Goal: Communication & Community: Answer question/provide support

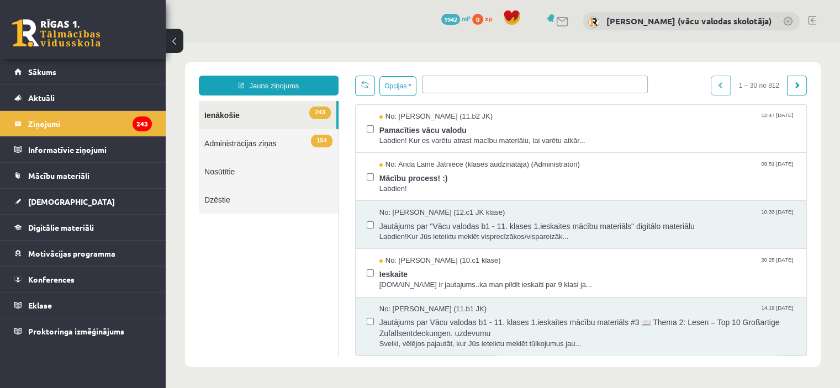
click at [404, 129] on span "Pamacīties vācu valodu" at bounding box center [587, 129] width 416 height 14
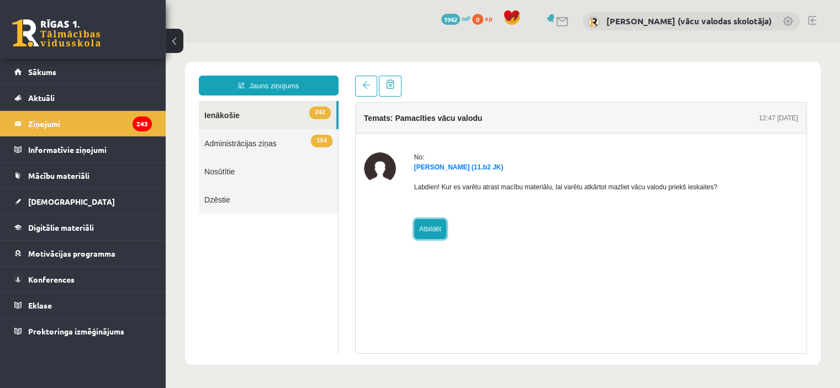
click at [436, 224] on link "Atbildēt" at bounding box center [430, 229] width 32 height 20
type input "**********"
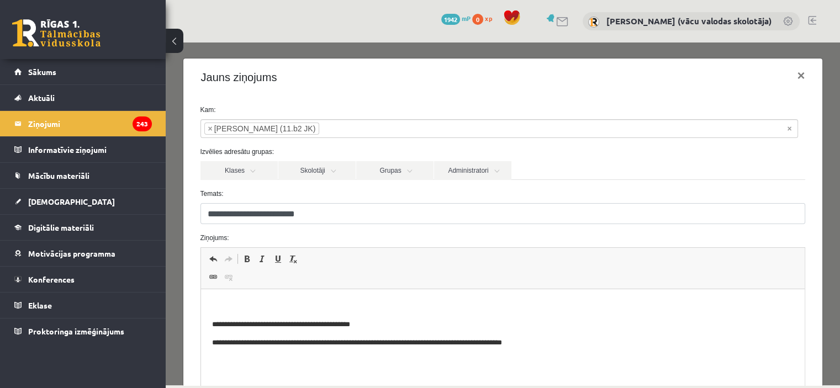
click at [235, 295] on html "**********" at bounding box center [503, 324] width 604 height 71
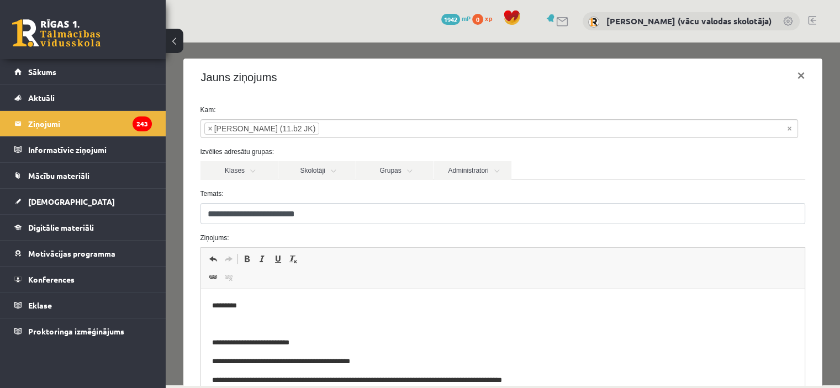
click at [310, 344] on p "**********" at bounding box center [499, 343] width 574 height 12
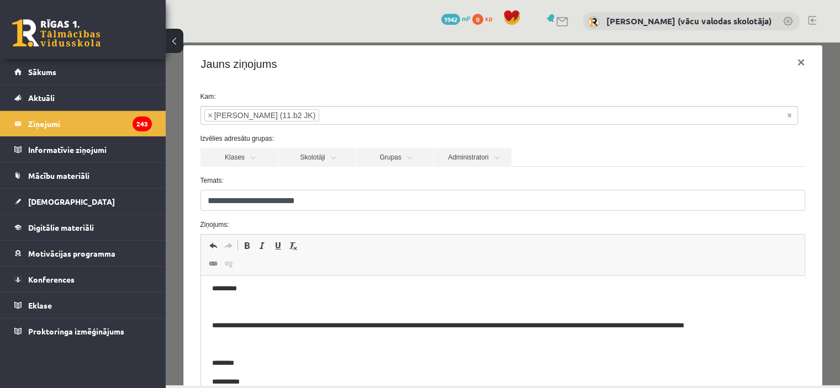
scroll to position [144, 0]
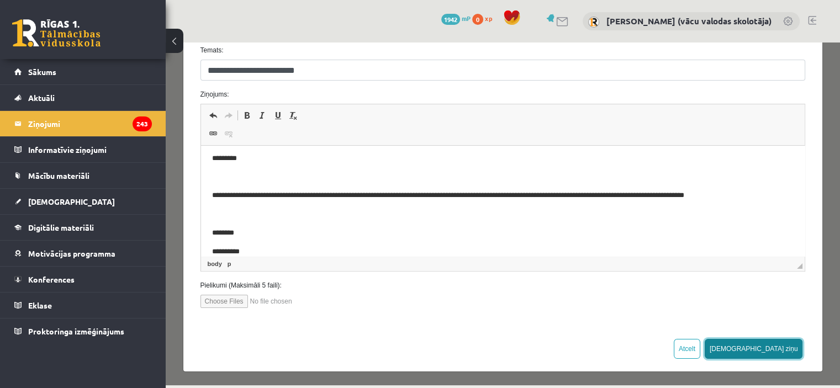
click at [780, 351] on button "[DEMOGRAPHIC_DATA] ziņu" at bounding box center [754, 349] width 98 height 20
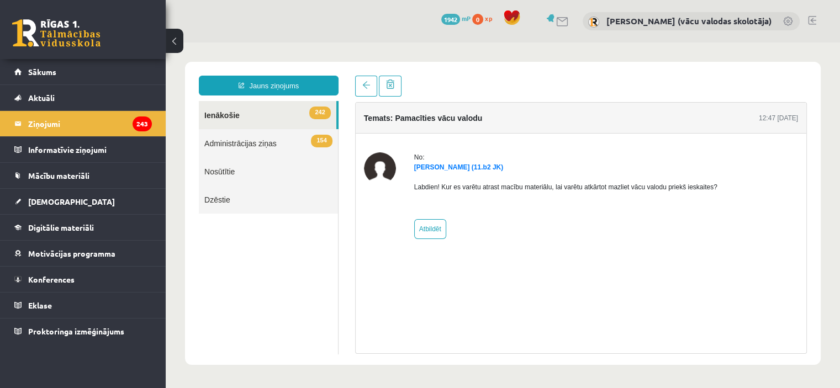
scroll to position [0, 0]
click at [56, 278] on span "Konferences" at bounding box center [51, 280] width 46 height 10
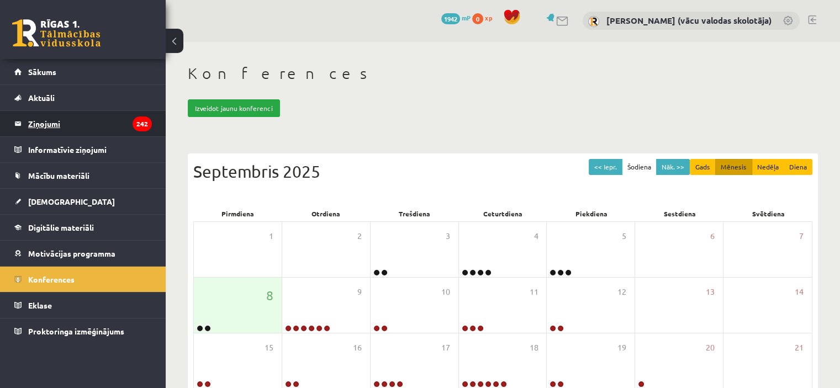
click at [48, 123] on legend "Ziņojumi 242" at bounding box center [90, 123] width 124 height 25
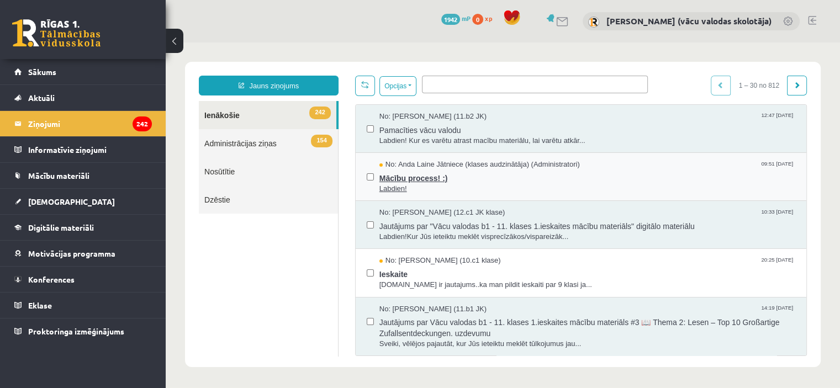
click at [401, 184] on span "Labdien!" at bounding box center [587, 189] width 416 height 10
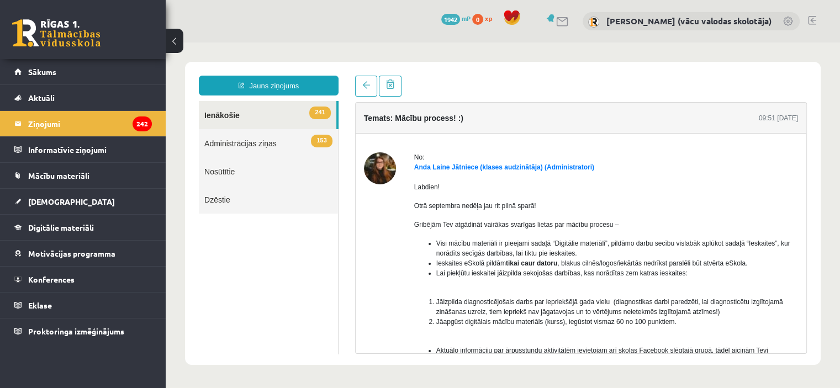
drag, startPoint x: 803, startPoint y: 204, endPoint x: 895, endPoint y: 52, distance: 178.2
click at [106, 117] on legend "Ziņojumi 242" at bounding box center [90, 123] width 124 height 25
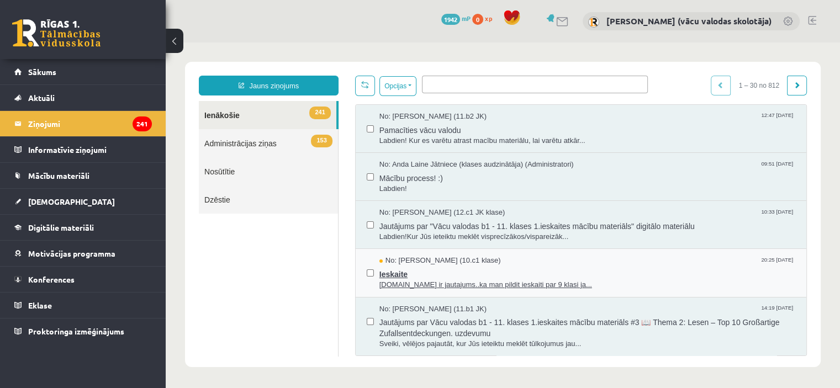
click at [428, 280] on span "[DOMAIN_NAME] ir jautajums..ka man pildit ieskaiti par 9 klasi ja..." at bounding box center [587, 285] width 416 height 10
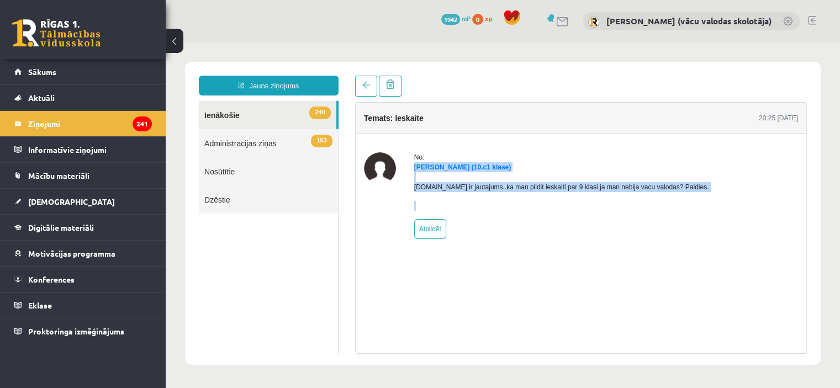
drag, startPoint x: 412, startPoint y: 165, endPoint x: 721, endPoint y: 211, distance: 312.8
click at [721, 211] on div "No: [PERSON_NAME] (10.c1 klase) [DOMAIN_NAME] ir jautajums..ka man pildit ieska…" at bounding box center [581, 195] width 434 height 87
copy body "Loremip Dolorsitamet (91.c0 adipi) Elitsedd.Eiu te incididun..ut lab etdolo mag…"
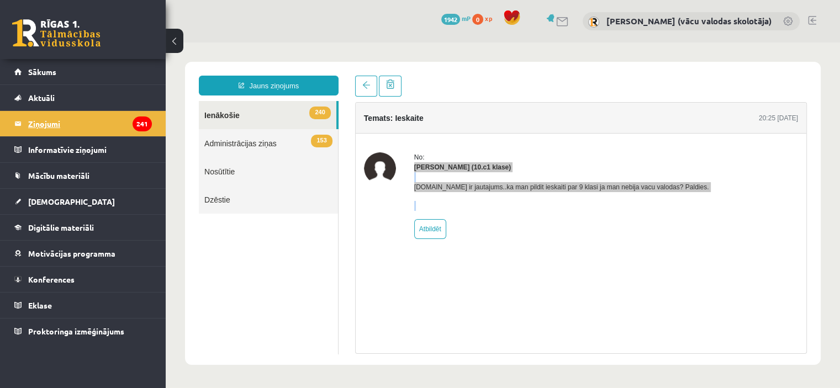
click at [83, 122] on legend "Ziņojumi 241" at bounding box center [90, 123] width 124 height 25
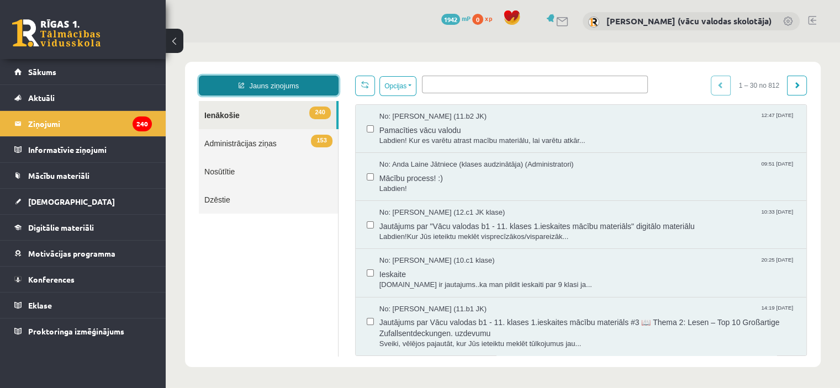
click at [250, 85] on link "Jauns ziņojums" at bounding box center [269, 86] width 140 height 20
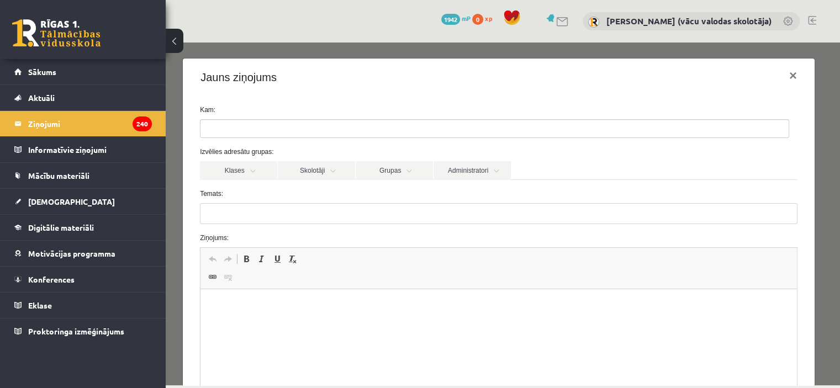
click at [223, 301] on p "WYSIWYG-Editor, wiswyg-editor-47024924820080-1757355051-683" at bounding box center [499, 306] width 574 height 12
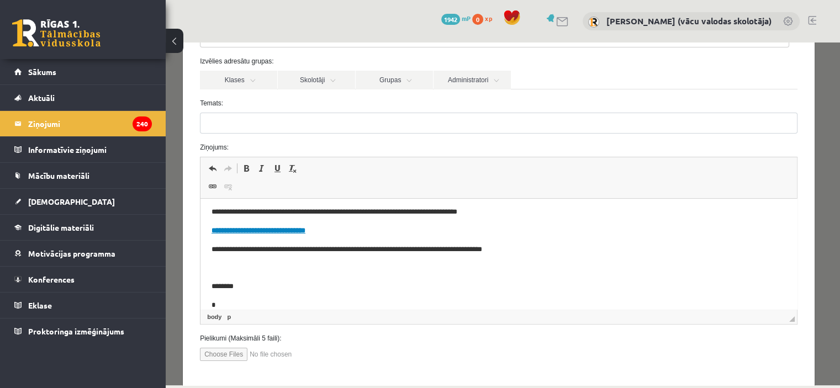
scroll to position [41, 0]
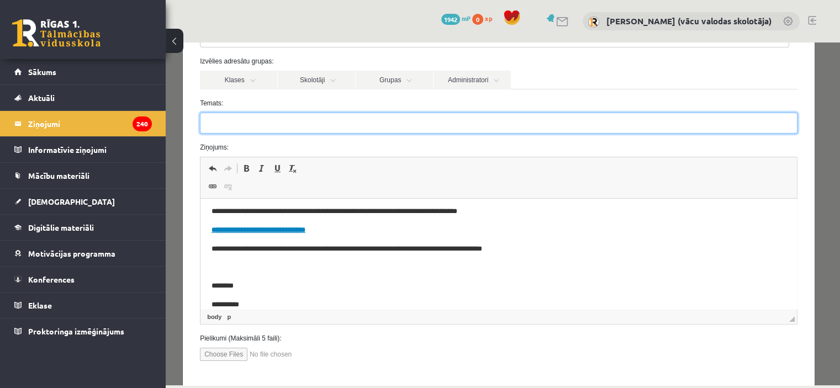
click at [257, 122] on input "Temats:" at bounding box center [499, 123] width 598 height 21
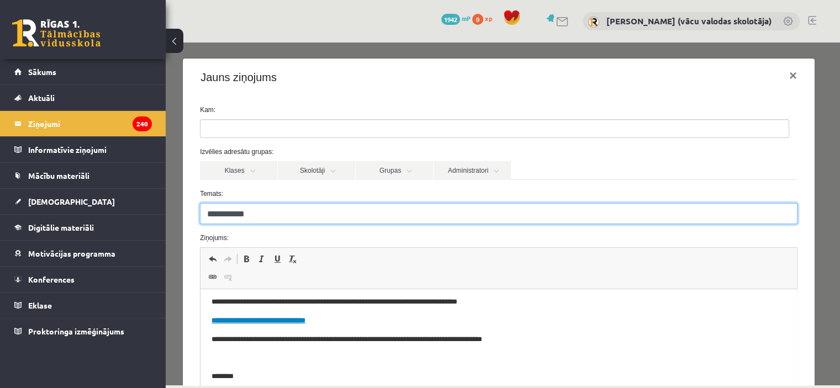
scroll to position [0, 0]
type input "**********"
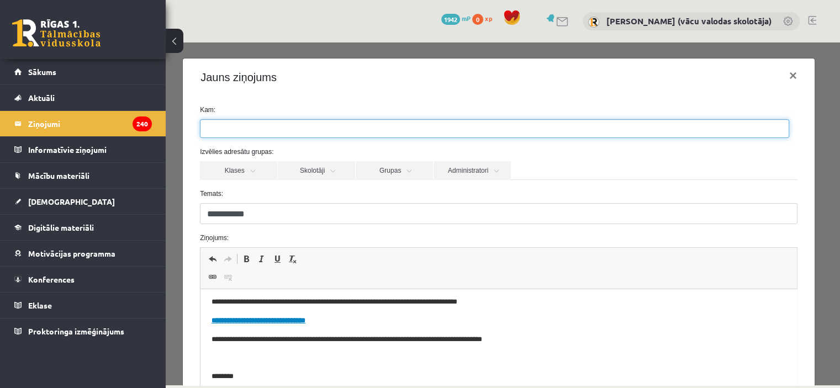
click at [237, 132] on input "search" at bounding box center [220, 129] width 39 height 18
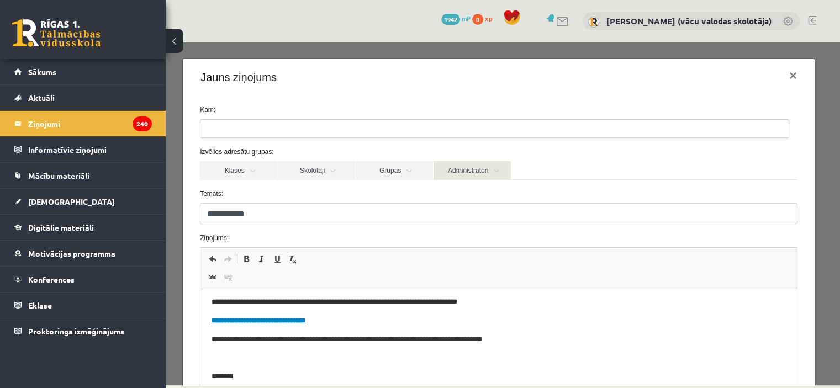
click at [466, 170] on link "Administratori" at bounding box center [472, 170] width 77 height 19
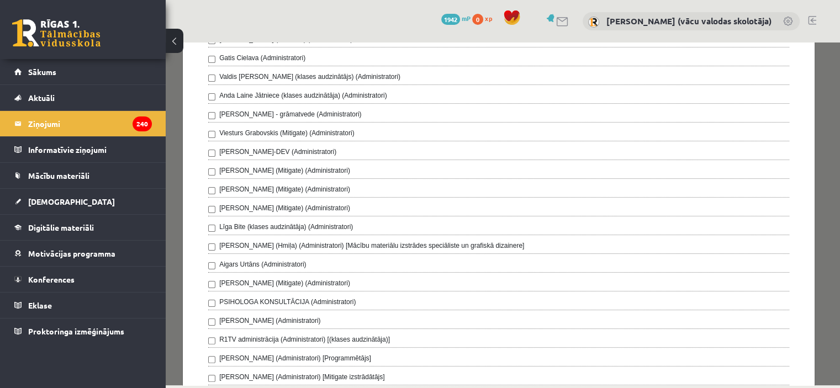
scroll to position [233, 0]
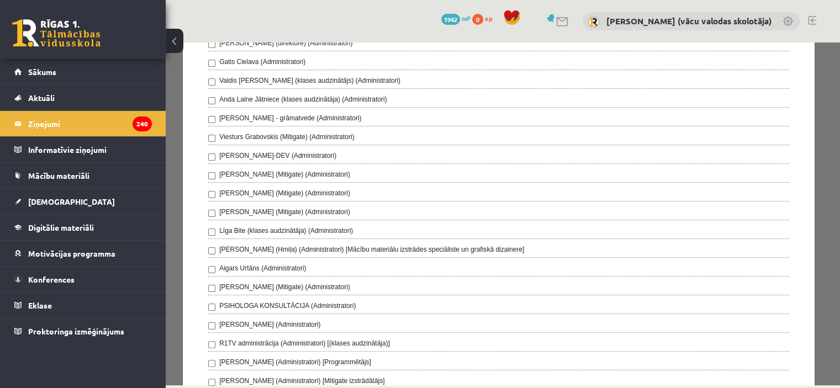
drag, startPoint x: 833, startPoint y: 97, endPoint x: 1010, endPoint y: 214, distance: 212.3
click at [351, 99] on label "Anda Laine Jātniece (klases audzinātāja) (Administratori)" at bounding box center [303, 99] width 168 height 10
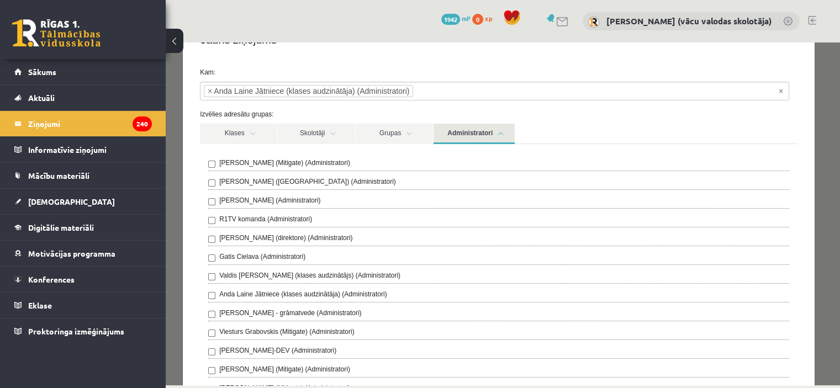
scroll to position [0, 0]
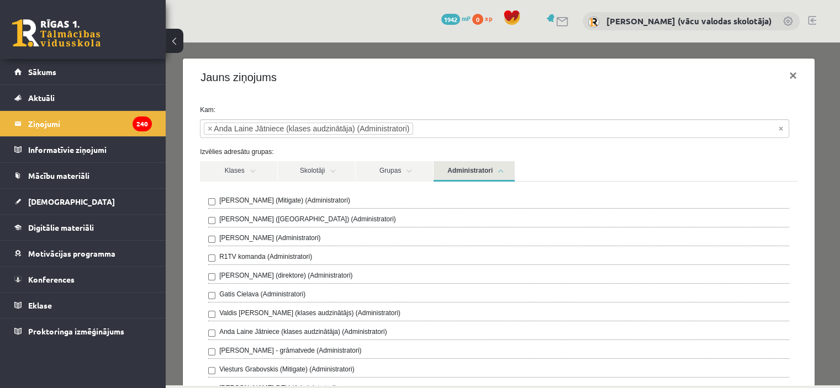
click at [446, 170] on link "Administratori" at bounding box center [474, 171] width 81 height 20
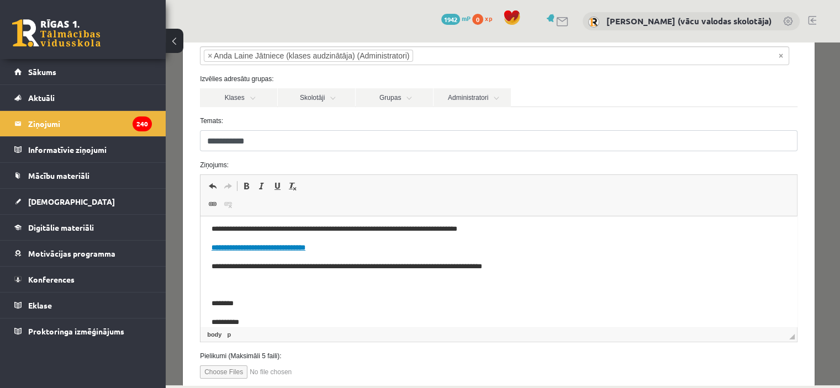
scroll to position [81, 0]
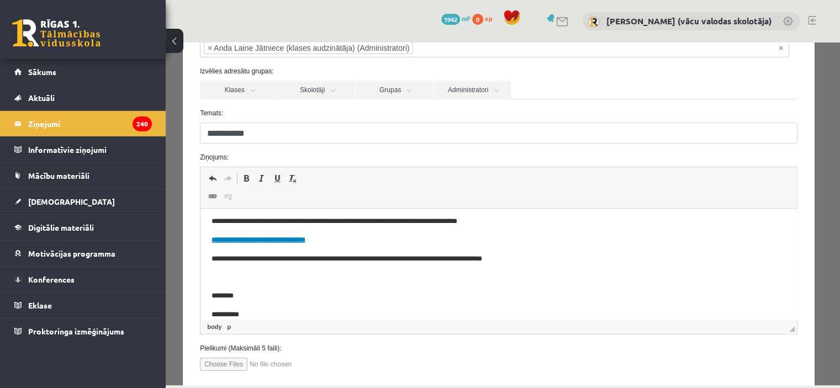
drag, startPoint x: 837, startPoint y: 106, endPoint x: 1014, endPoint y: 201, distance: 200.5
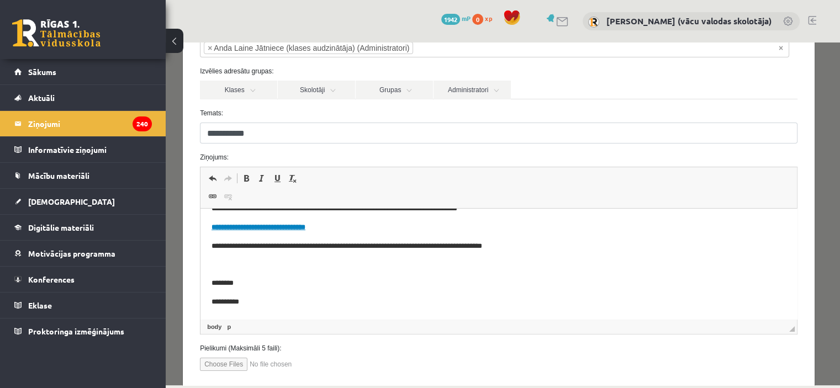
scroll to position [144, 0]
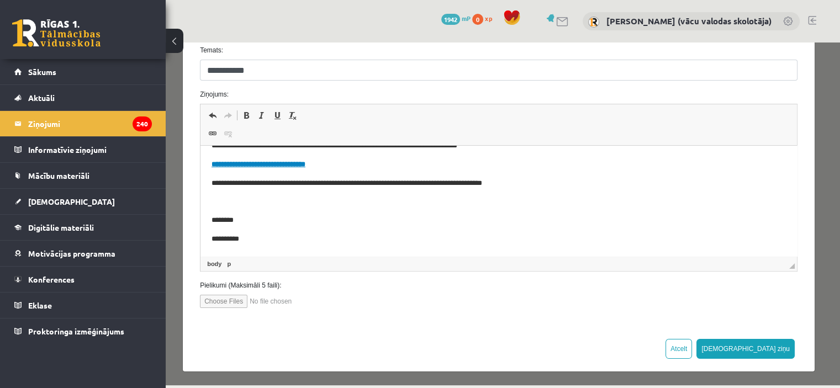
drag, startPoint x: 835, startPoint y: 299, endPoint x: 1012, endPoint y: 404, distance: 205.6
click at [770, 342] on button "[DEMOGRAPHIC_DATA] ziņu" at bounding box center [746, 349] width 98 height 20
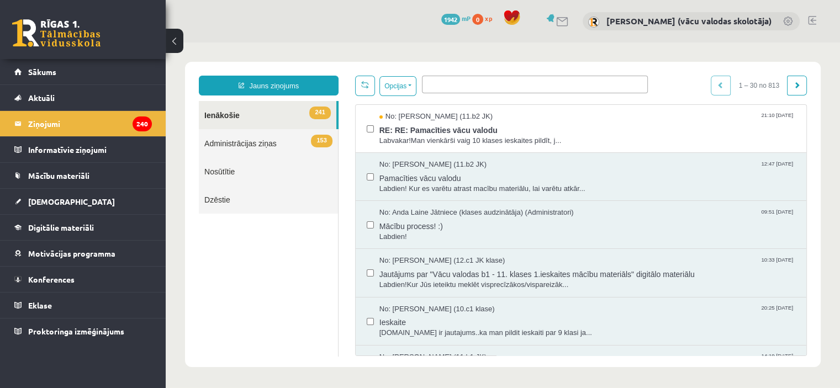
scroll to position [0, 0]
click at [441, 132] on span "RE: RE: Pamacīties vācu valodu" at bounding box center [587, 129] width 416 height 14
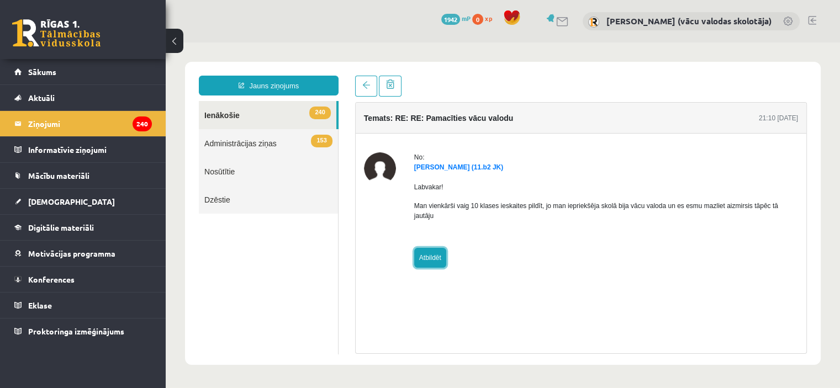
click at [424, 248] on link "Atbildēt" at bounding box center [430, 258] width 32 height 20
type input "**********"
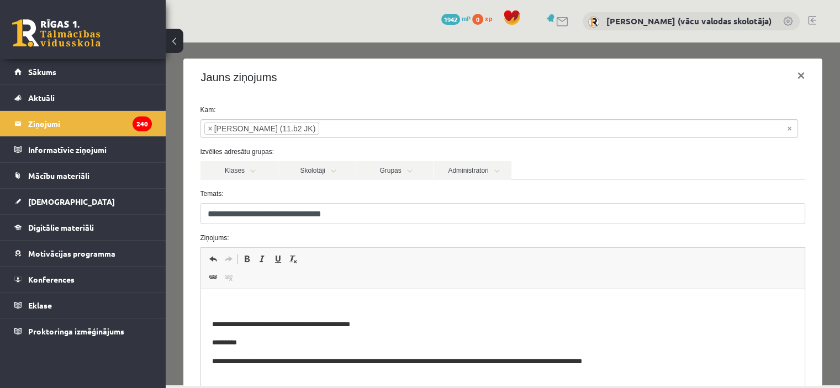
click at [261, 301] on p "WYSIWYG-Editor, wiswyg-editor-47024964859940-1757355152-214" at bounding box center [503, 306] width 582 height 12
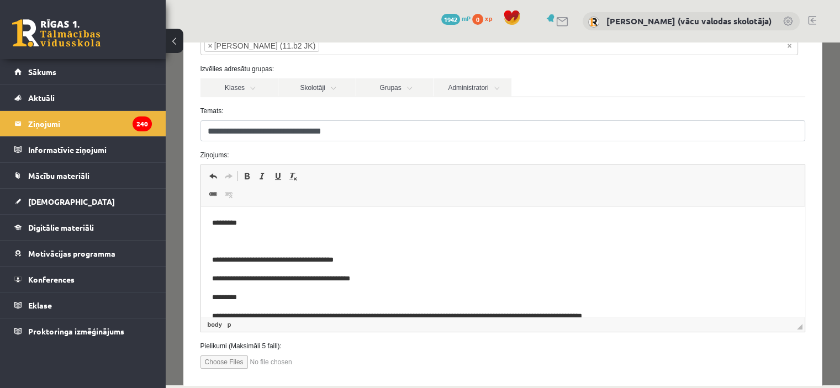
scroll to position [115, 0]
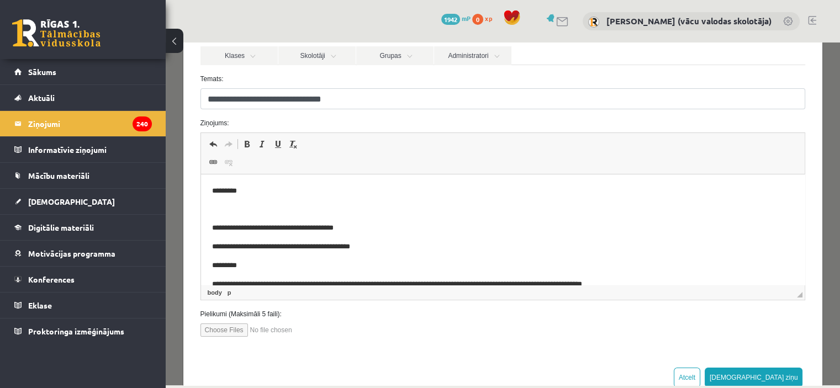
drag, startPoint x: 832, startPoint y: 153, endPoint x: 1014, endPoint y: 279, distance: 220.6
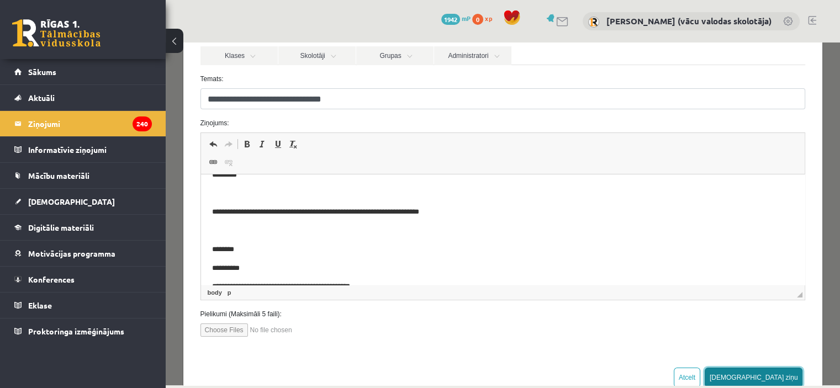
click at [769, 372] on button "[DEMOGRAPHIC_DATA] ziņu" at bounding box center [754, 378] width 98 height 20
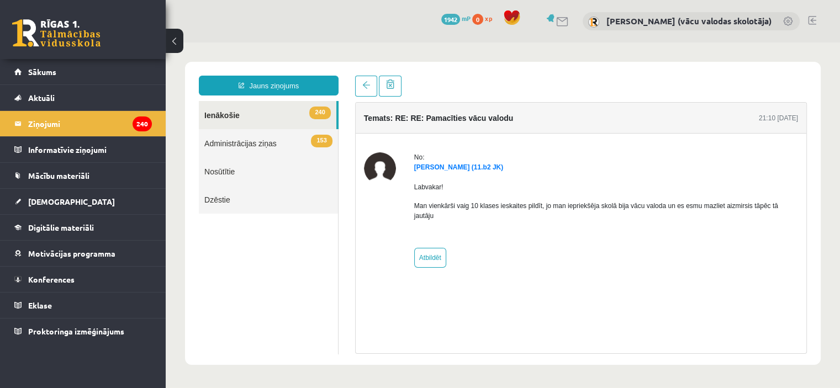
scroll to position [0, 0]
click at [46, 121] on legend "Ziņojumi 240" at bounding box center [90, 123] width 124 height 25
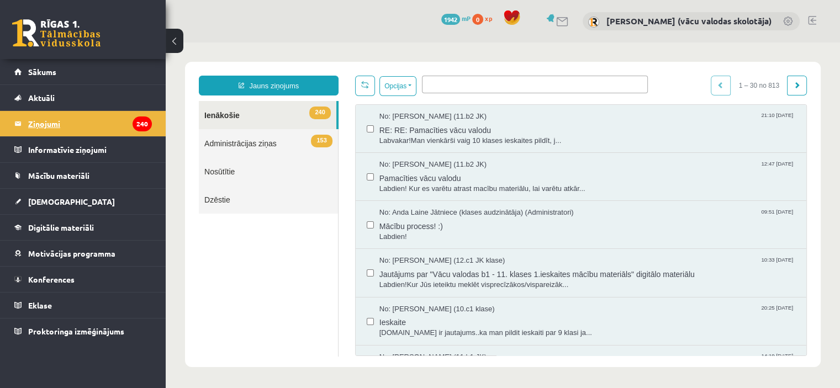
click at [70, 127] on legend "Ziņojumi 240" at bounding box center [90, 123] width 124 height 25
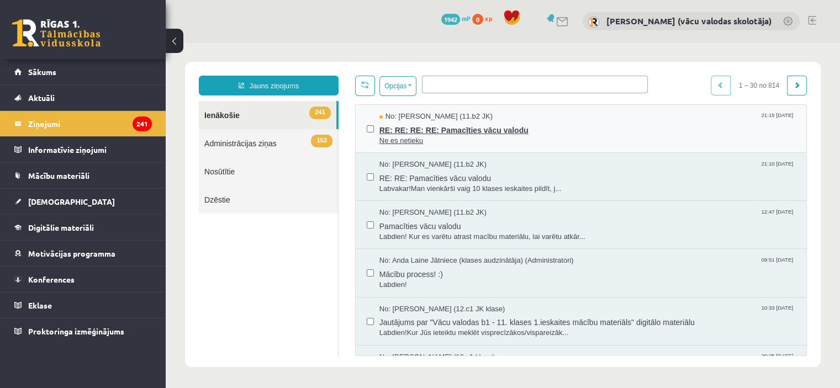
click at [408, 130] on span "RE: RE: RE: RE: Pamacīties vācu valodu" at bounding box center [587, 129] width 416 height 14
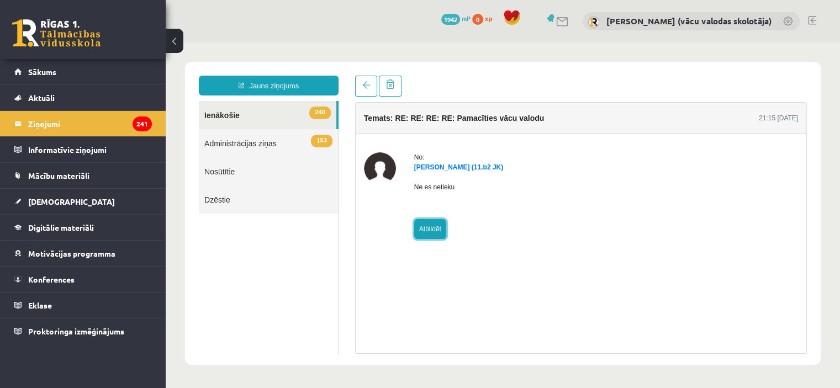
click at [428, 230] on link "Atbildēt" at bounding box center [430, 229] width 32 height 20
type input "**********"
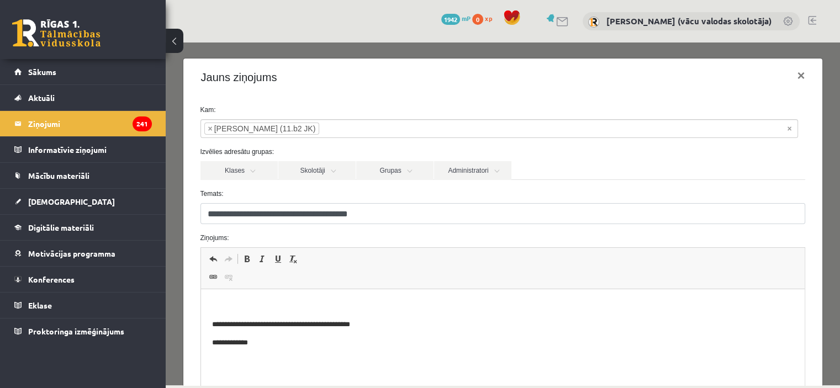
click at [237, 295] on html "**********" at bounding box center [503, 324] width 604 height 71
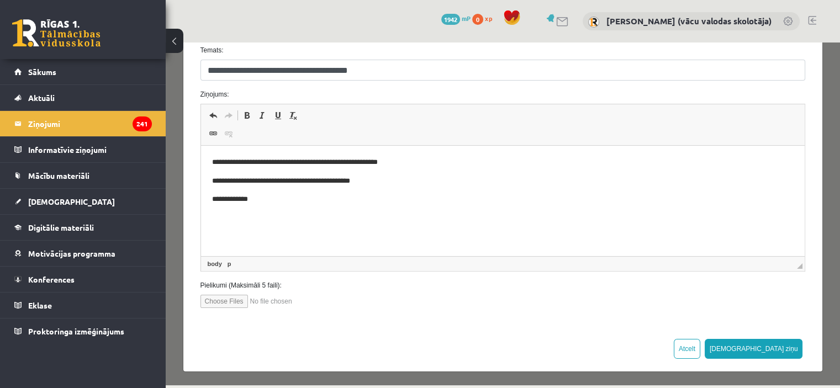
drag, startPoint x: 833, startPoint y: 159, endPoint x: 1005, endPoint y: 310, distance: 229.4
click at [768, 351] on button "[DEMOGRAPHIC_DATA] ziņu" at bounding box center [754, 349] width 98 height 20
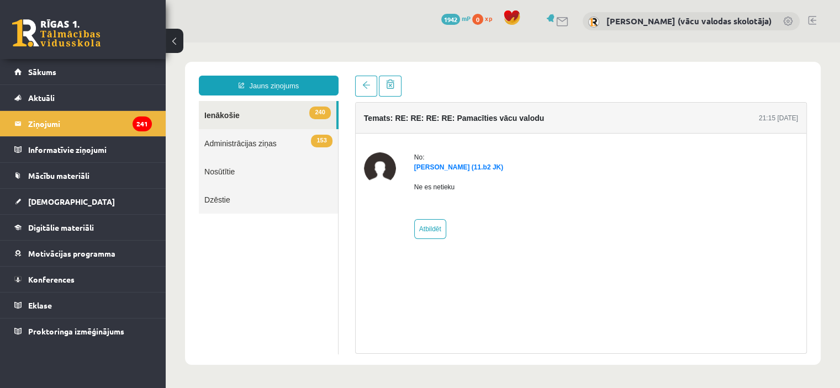
scroll to position [0, 0]
click at [48, 117] on legend "Ziņojumi 241" at bounding box center [90, 123] width 124 height 25
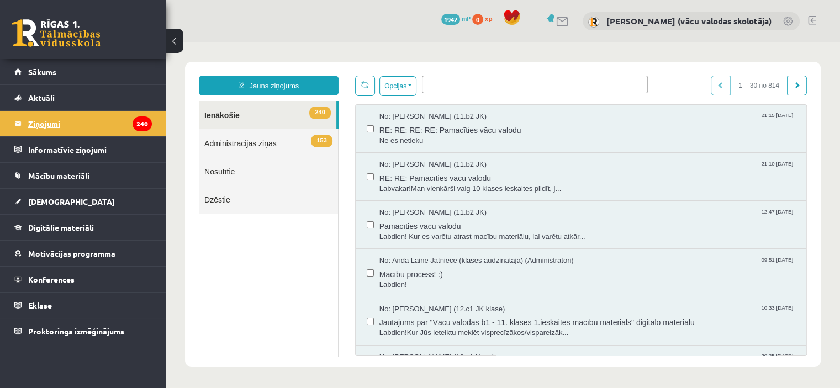
click at [59, 122] on legend "Ziņojumi 240" at bounding box center [90, 123] width 124 height 25
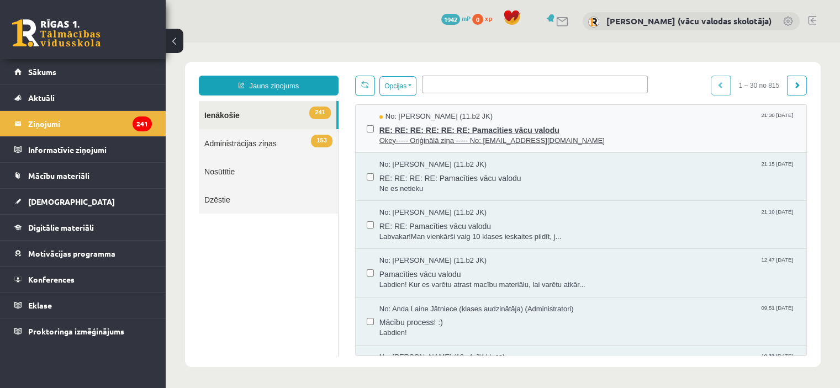
click at [495, 137] on span "Okey----- Oriģinālā ziņa ----- No: [EMAIL_ADDRESS][DOMAIN_NAME]" at bounding box center [587, 141] width 416 height 10
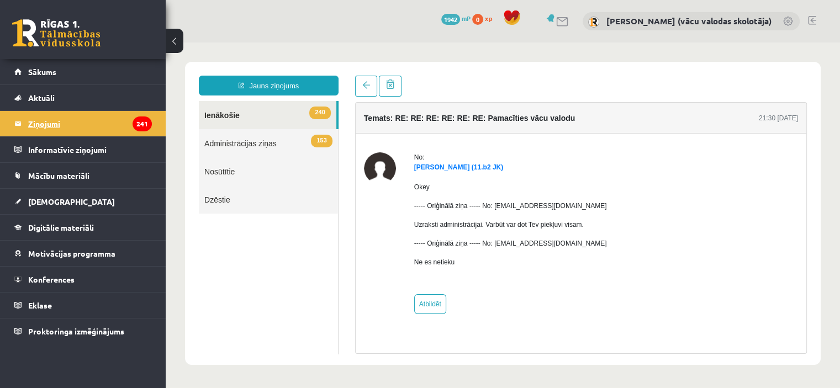
click at [46, 117] on legend "Ziņojumi 241" at bounding box center [90, 123] width 124 height 25
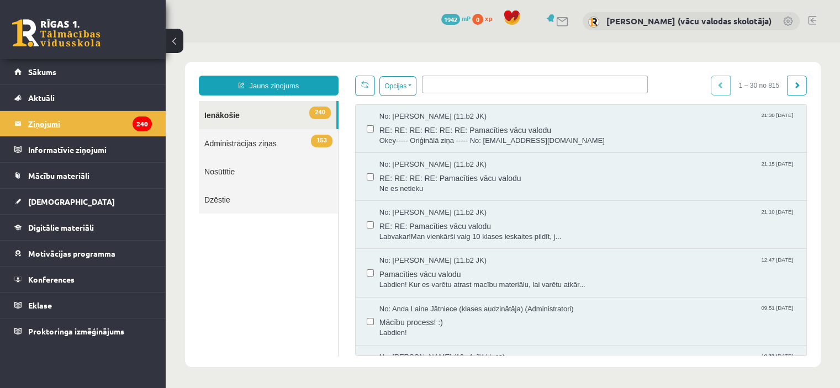
click at [111, 123] on legend "Ziņojumi 240" at bounding box center [90, 123] width 124 height 25
